Goal: Information Seeking & Learning: Compare options

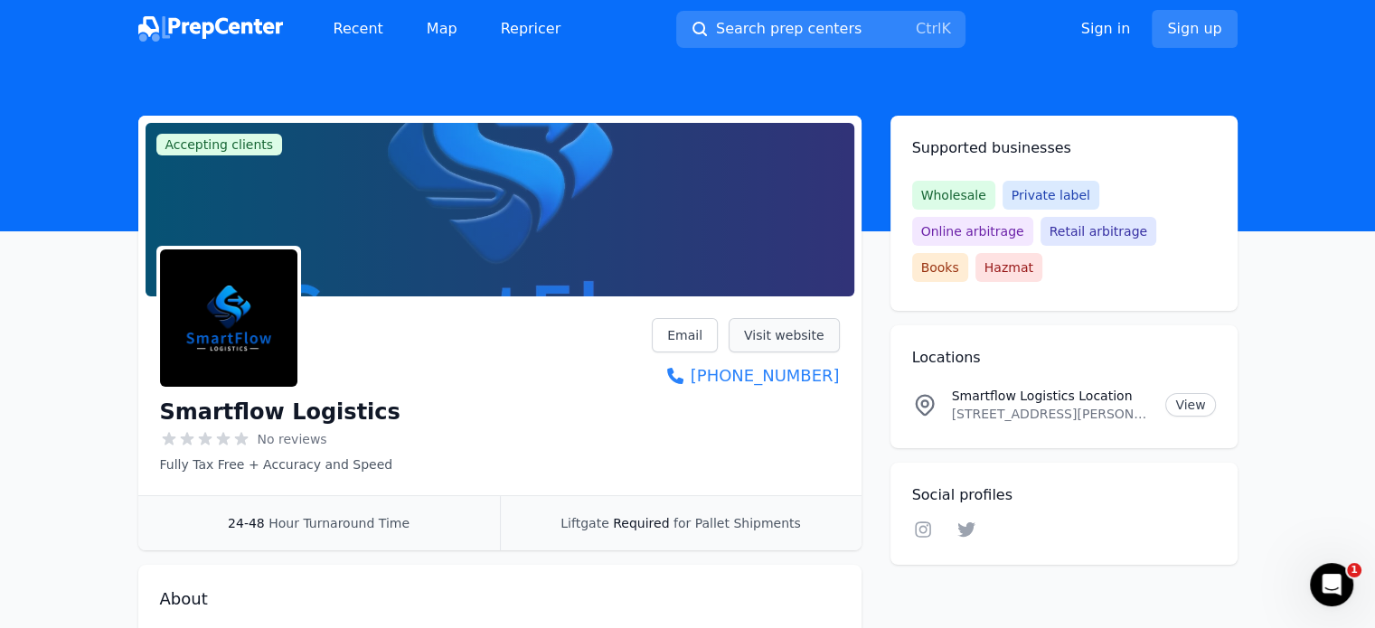
click at [791, 333] on link "Visit website" at bounding box center [783, 335] width 111 height 34
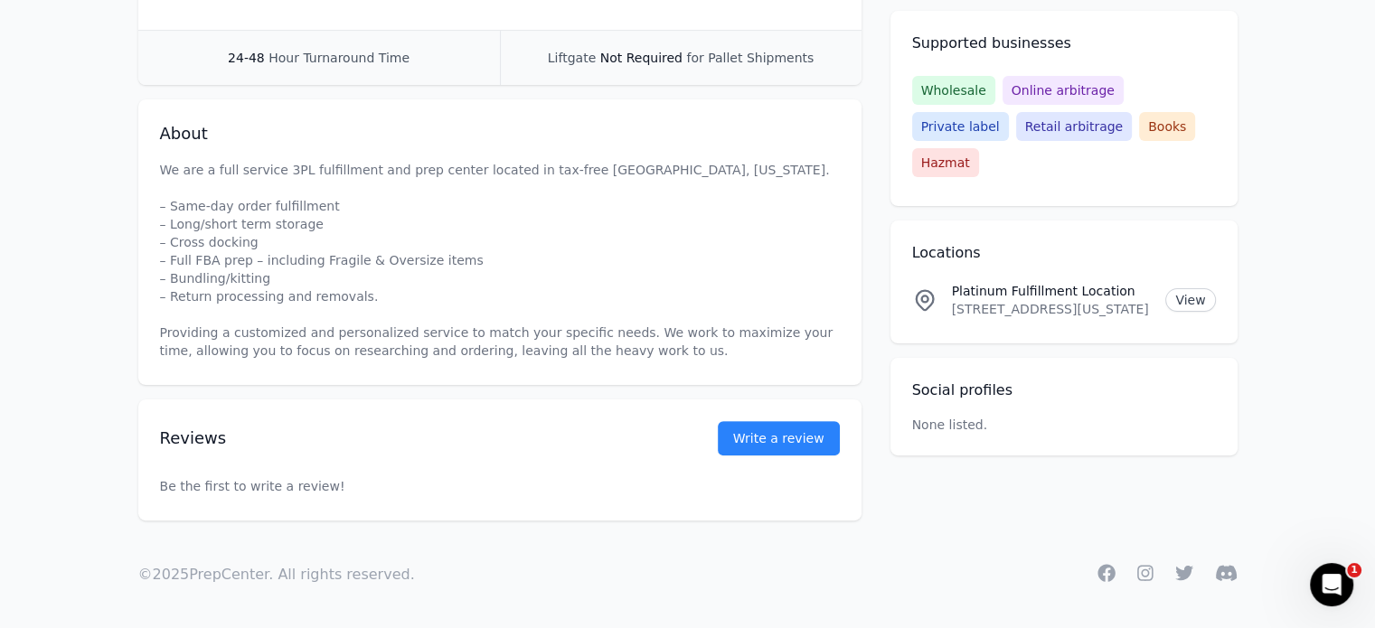
scroll to position [176, 0]
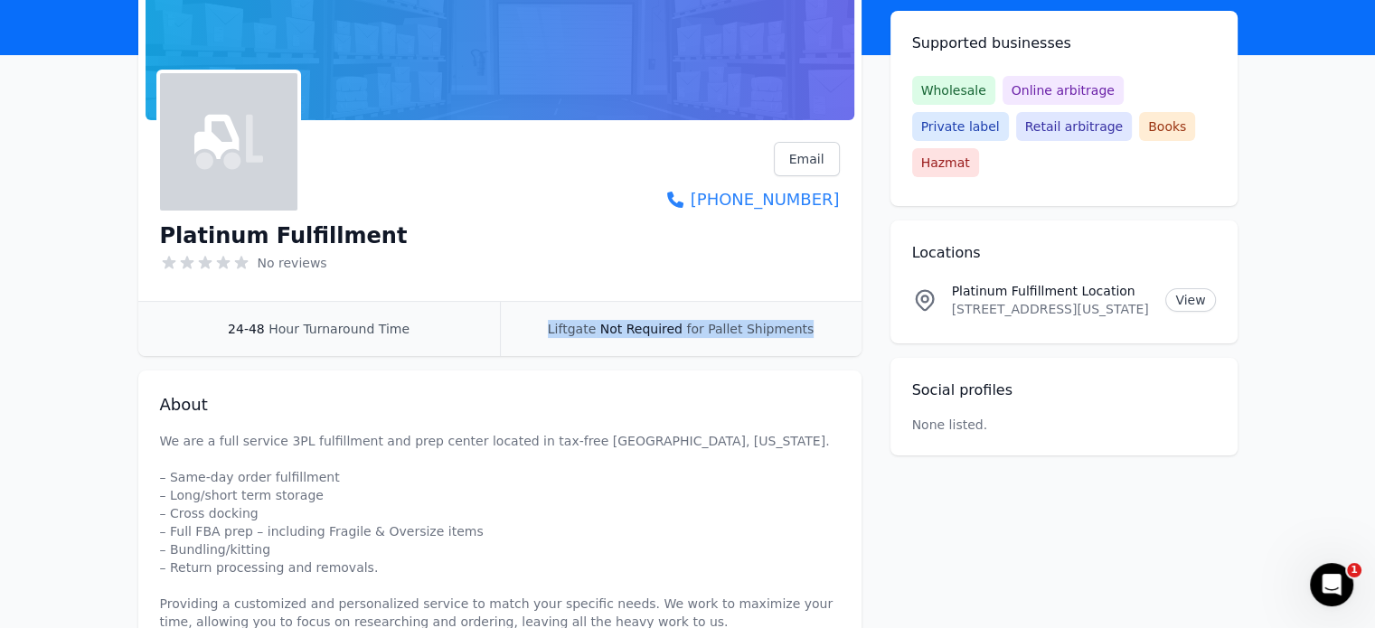
drag, startPoint x: 830, startPoint y: 337, endPoint x: 543, endPoint y: 339, distance: 286.5
click at [543, 339] on div "Liftgate Not Required for Pallet Shipments" at bounding box center [681, 329] width 362 height 54
drag, startPoint x: 543, startPoint y: 339, endPoint x: 822, endPoint y: 339, distance: 279.3
click at [822, 339] on div "Liftgate Not Required for Pallet Shipments" at bounding box center [681, 329] width 362 height 54
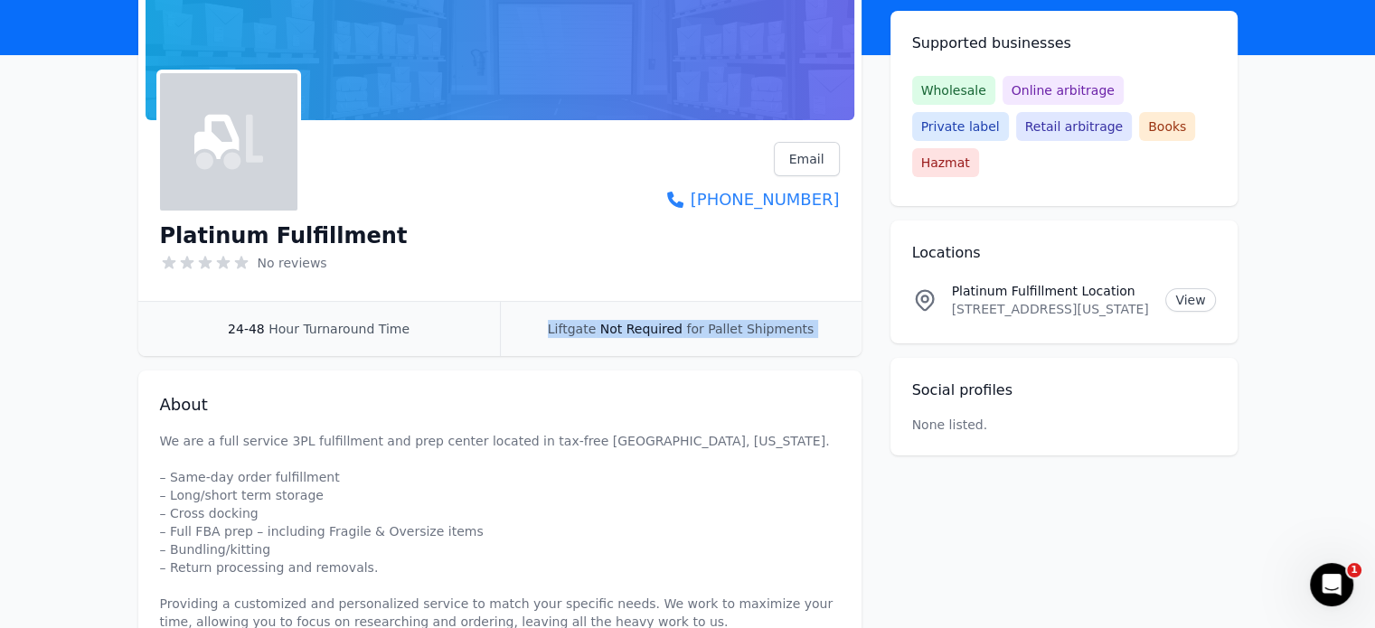
click at [822, 339] on div "Liftgate Not Required for Pallet Shipments" at bounding box center [681, 329] width 362 height 54
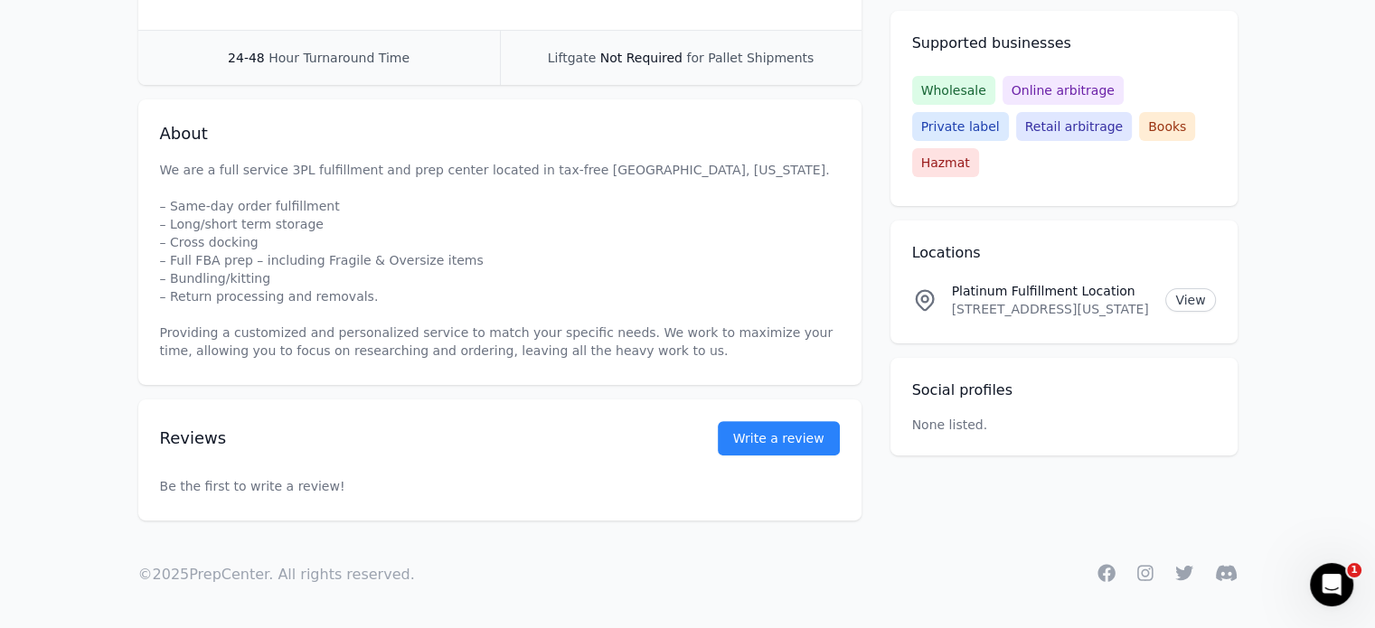
scroll to position [0, 0]
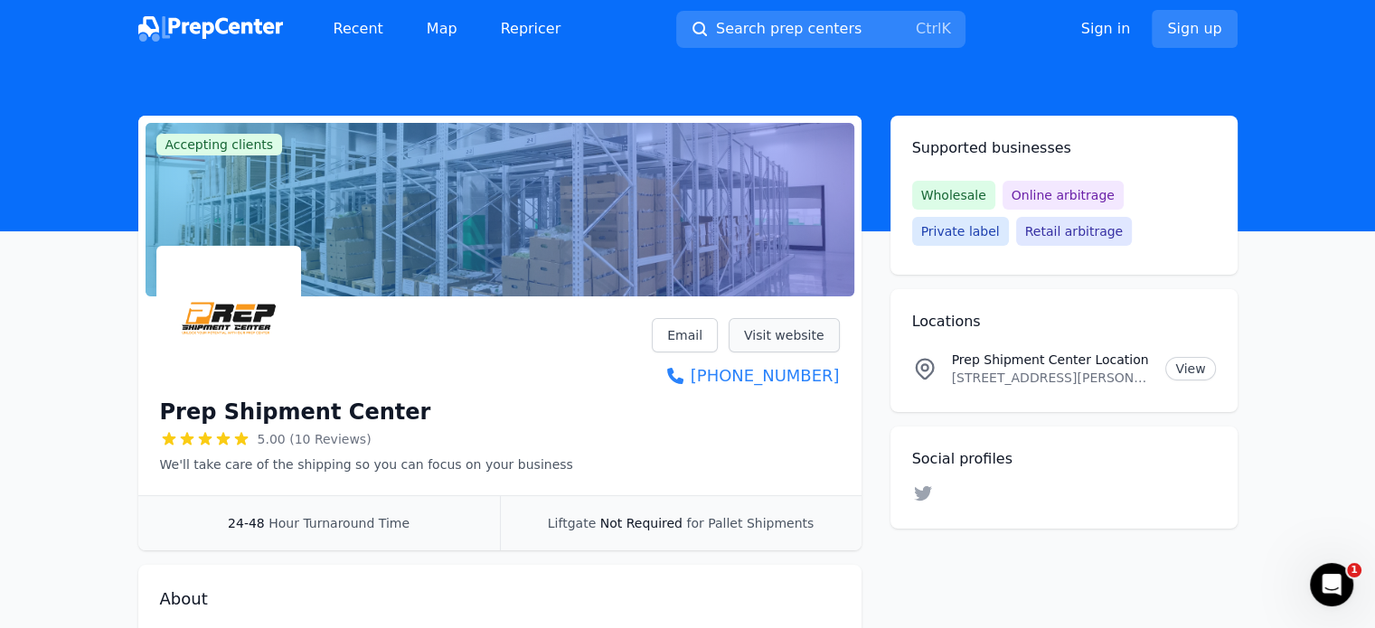
click at [814, 344] on link "Visit website" at bounding box center [783, 335] width 111 height 34
click at [806, 331] on link "Visit website" at bounding box center [783, 335] width 111 height 34
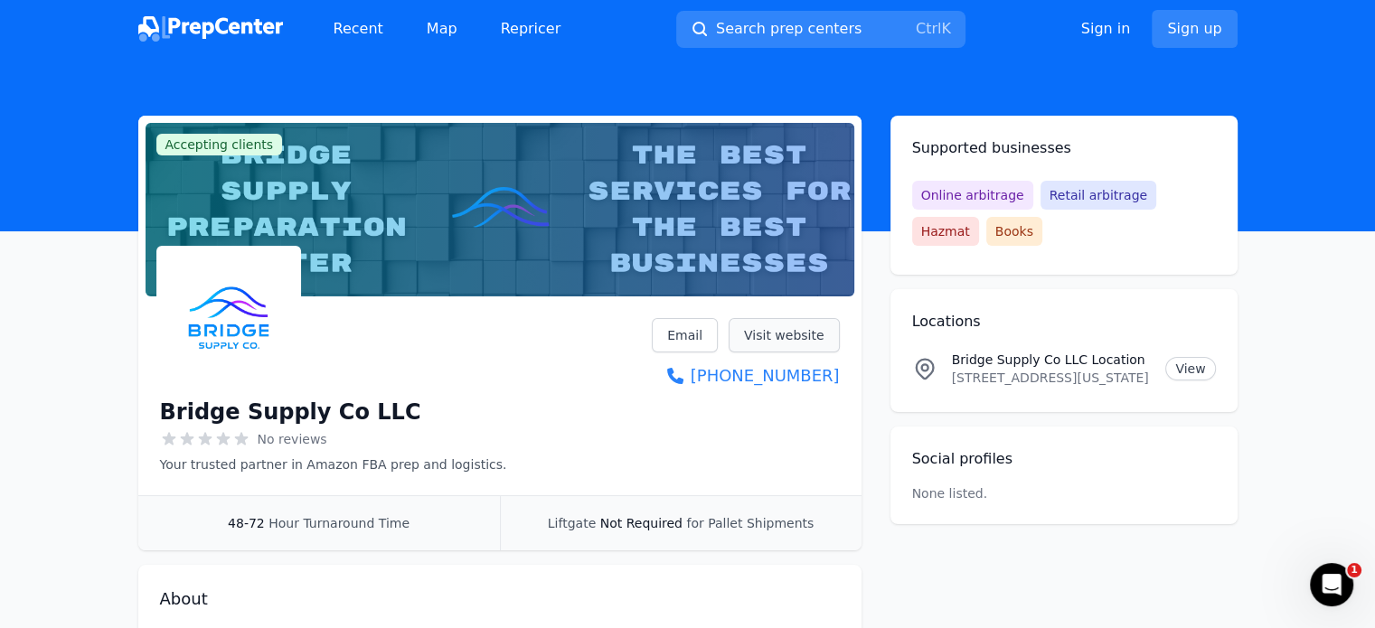
click at [793, 332] on link "Visit website" at bounding box center [783, 335] width 111 height 34
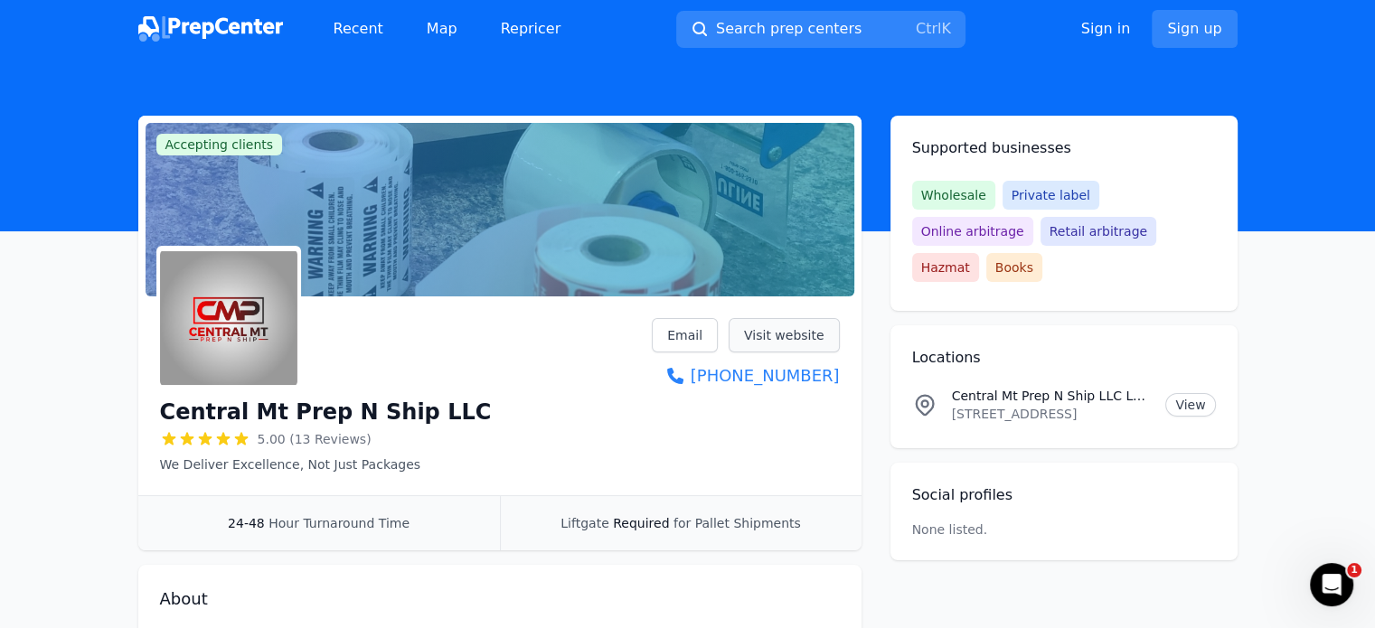
click at [786, 330] on link "Visit website" at bounding box center [783, 335] width 111 height 34
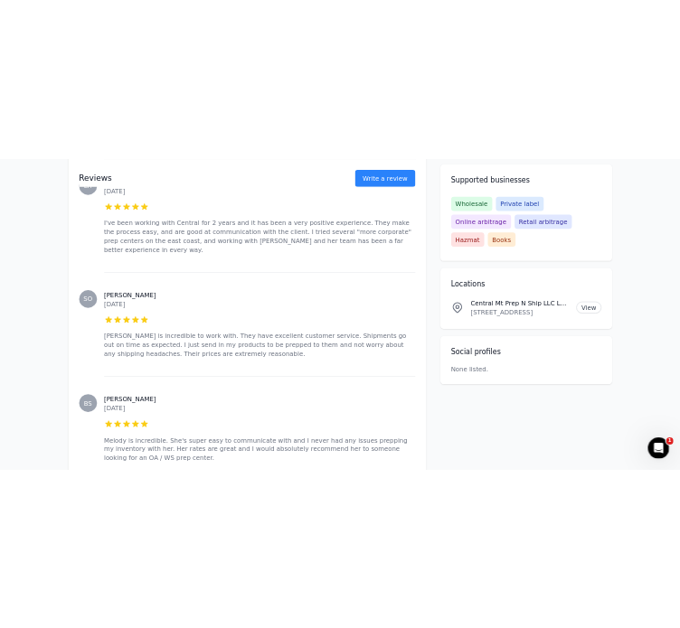
scroll to position [181, 0]
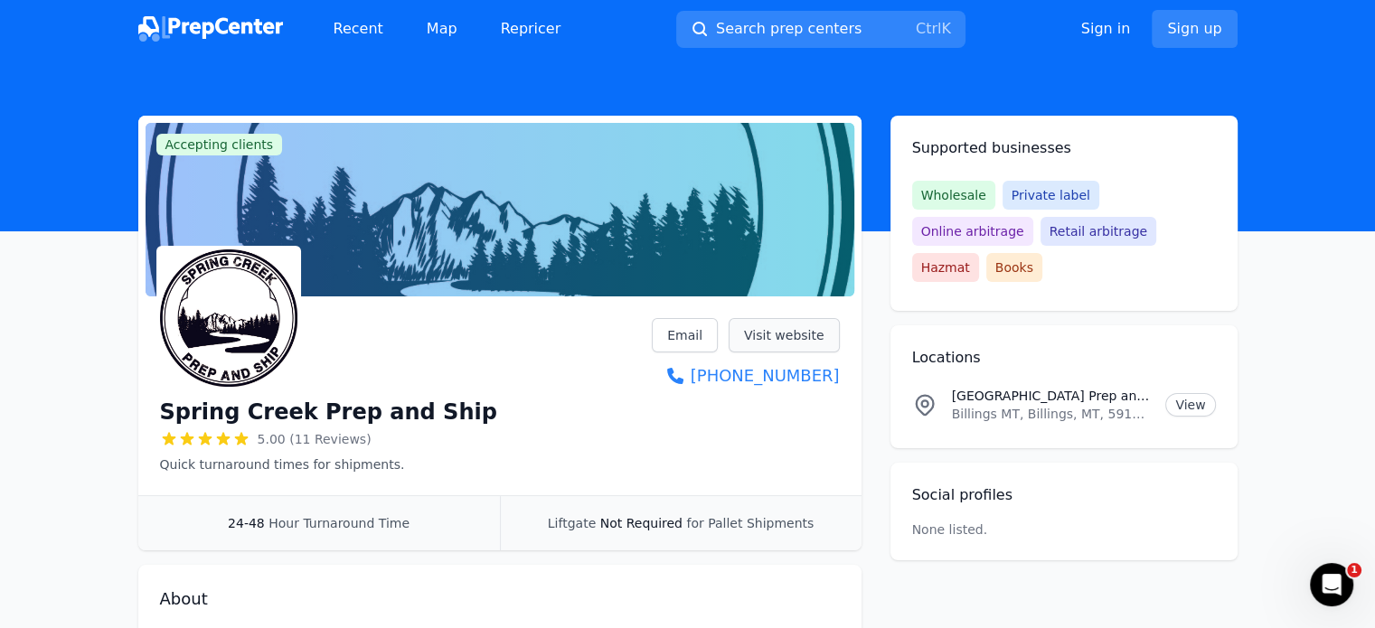
click at [804, 343] on link "Visit website" at bounding box center [783, 335] width 111 height 34
